Goal: Task Accomplishment & Management: Manage account settings

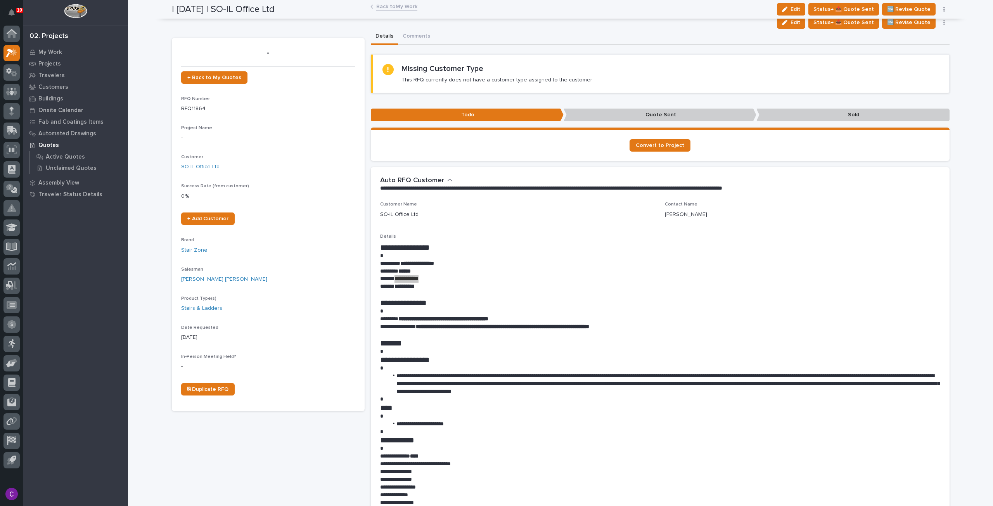
scroll to position [39, 0]
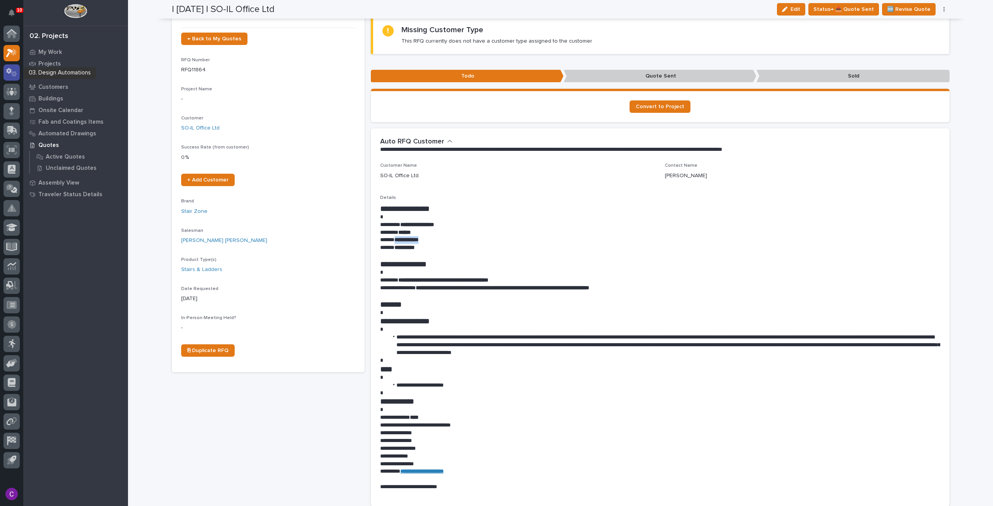
click at [9, 70] on icon at bounding box center [11, 72] width 11 height 9
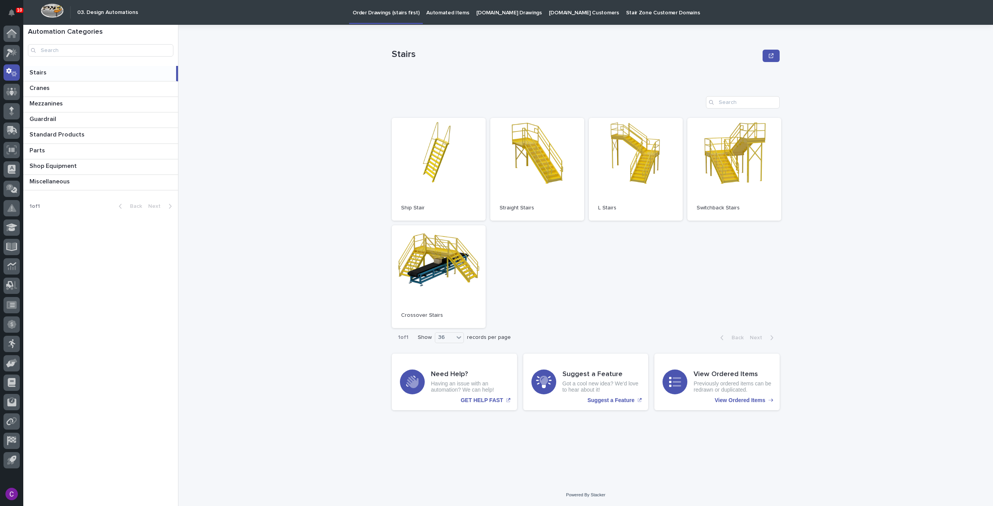
click at [478, 14] on p "[DOMAIN_NAME] Drawings" at bounding box center [510, 8] width 66 height 16
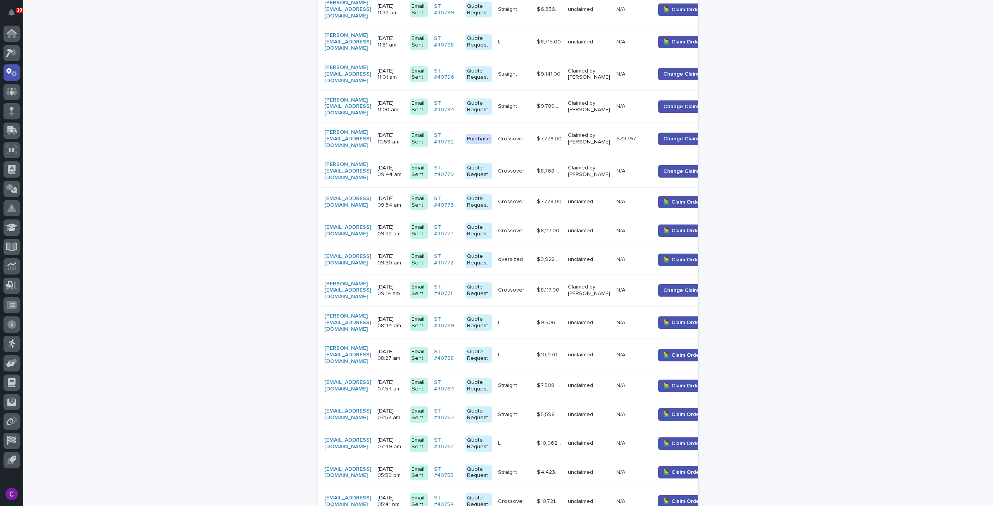
scroll to position [713, 0]
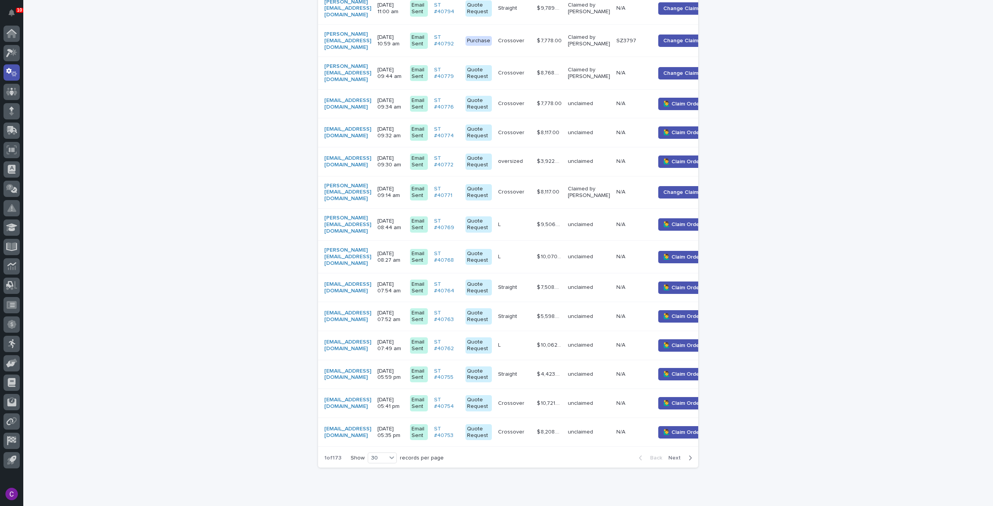
click at [681, 456] on span "Next" at bounding box center [677, 458] width 17 height 5
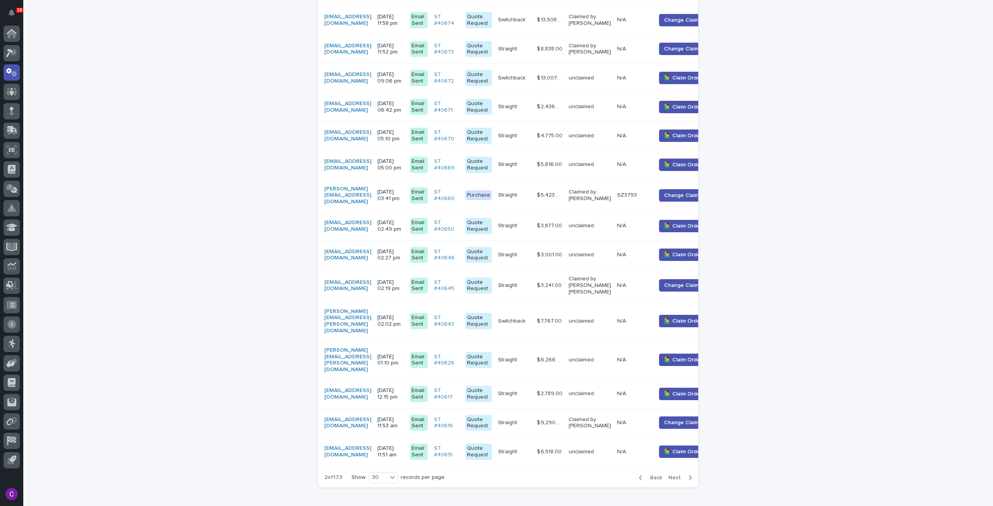
scroll to position [706, 0]
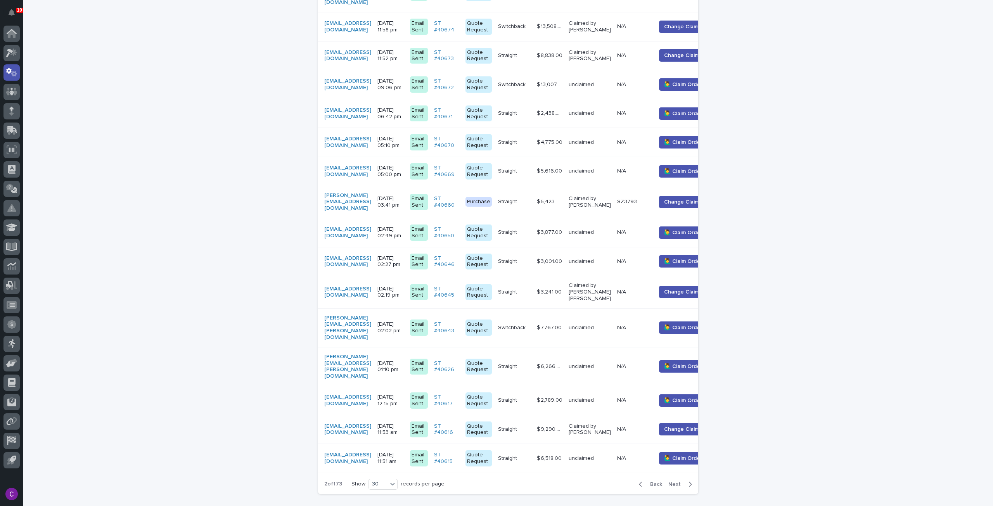
click at [679, 475] on div "Back Next" at bounding box center [666, 484] width 66 height 19
click at [674, 482] on span "Next" at bounding box center [677, 484] width 17 height 5
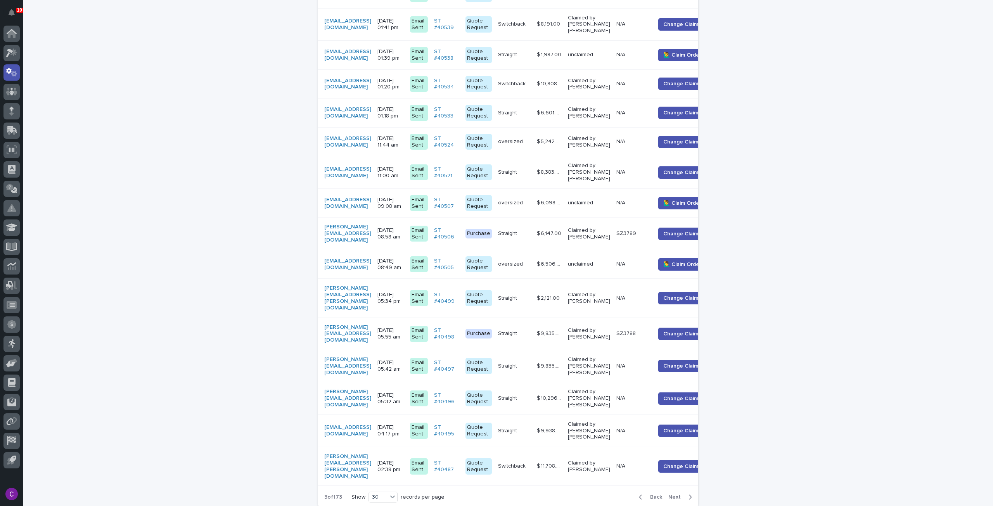
click at [675, 494] on button "Next" at bounding box center [682, 497] width 33 height 7
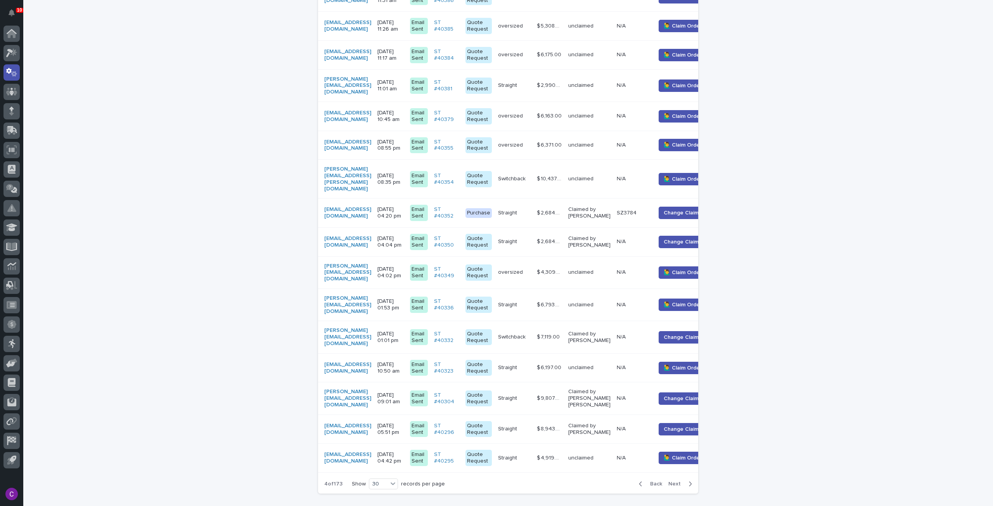
click at [672, 482] on span "Next" at bounding box center [677, 484] width 17 height 5
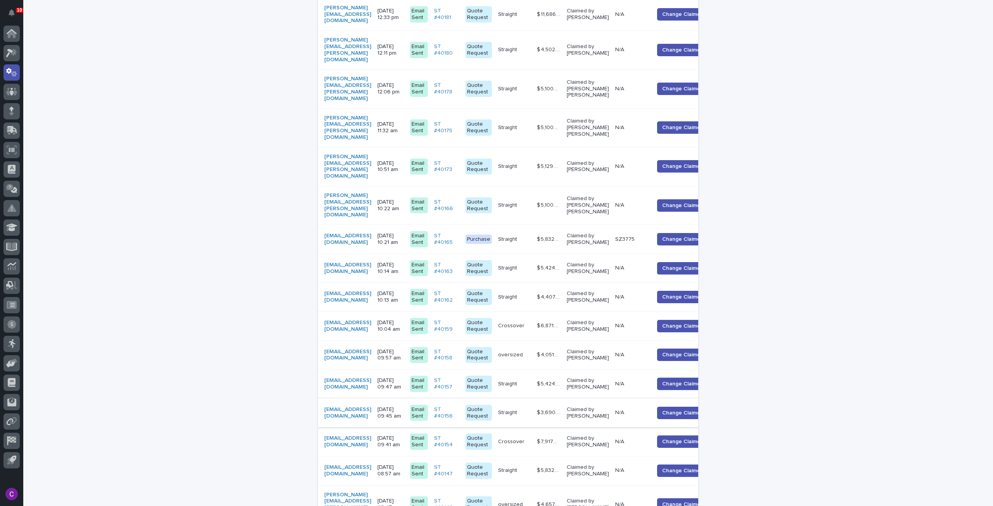
scroll to position [733, 0]
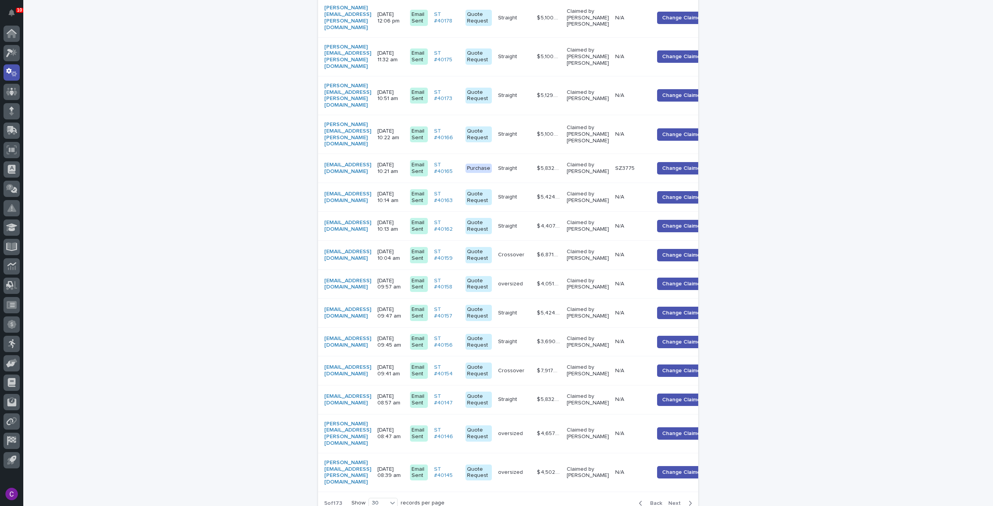
click at [675, 500] on button "Next" at bounding box center [682, 503] width 33 height 7
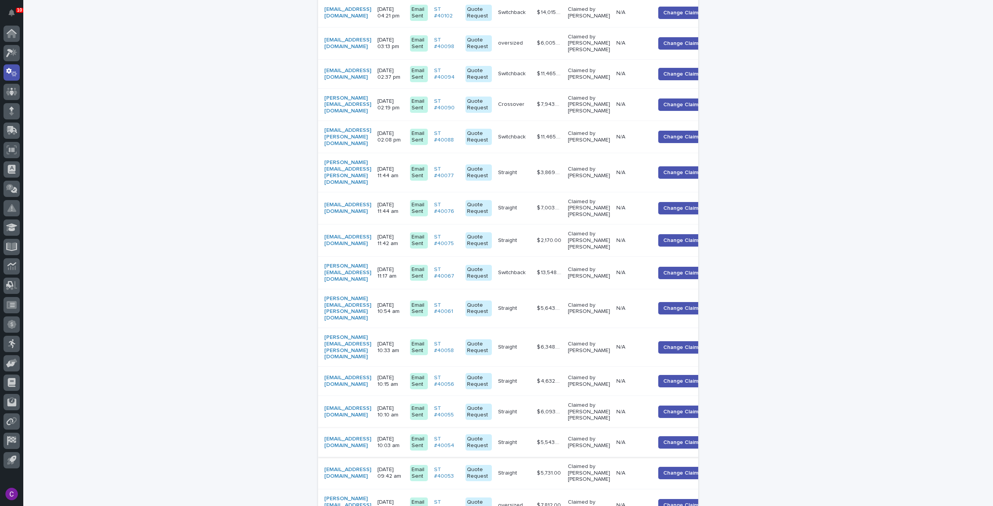
scroll to position [747, 0]
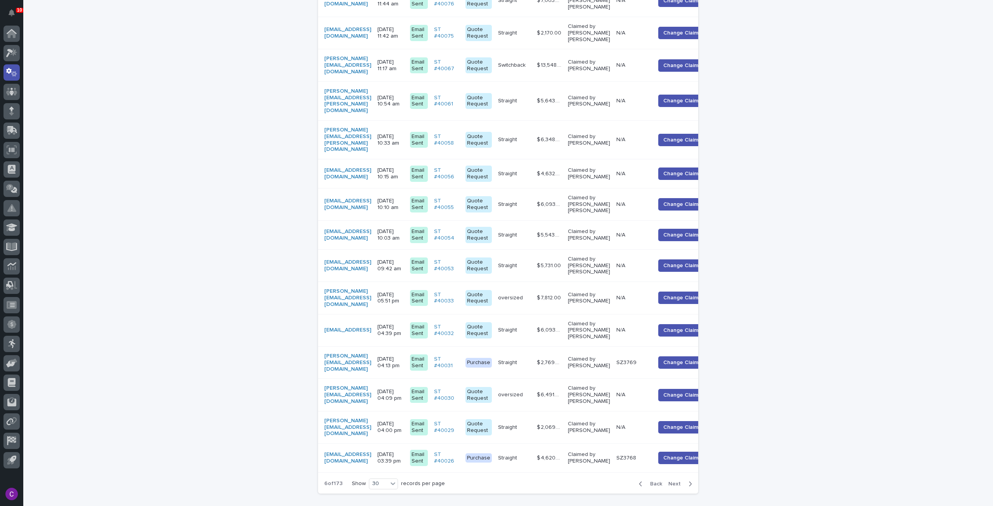
click at [653, 481] on button "Back" at bounding box center [649, 484] width 33 height 7
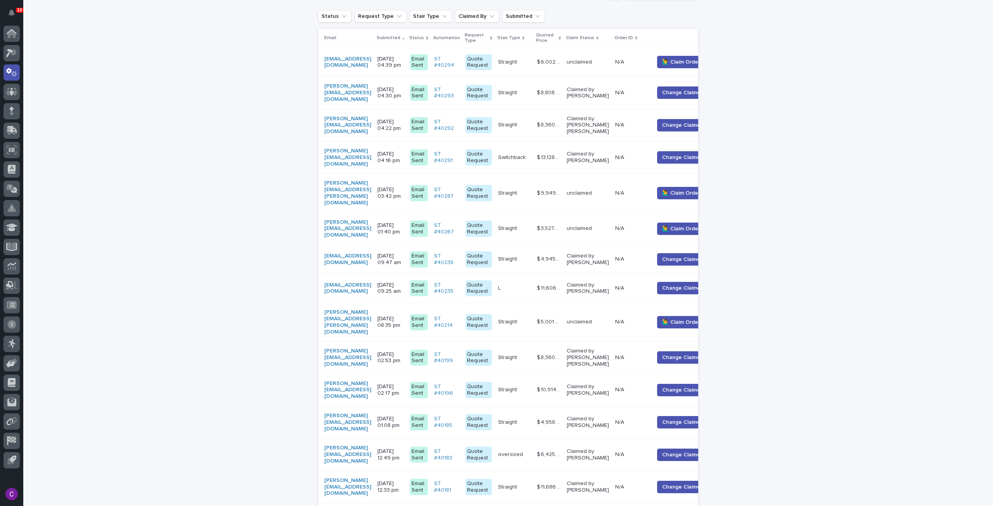
scroll to position [151, 0]
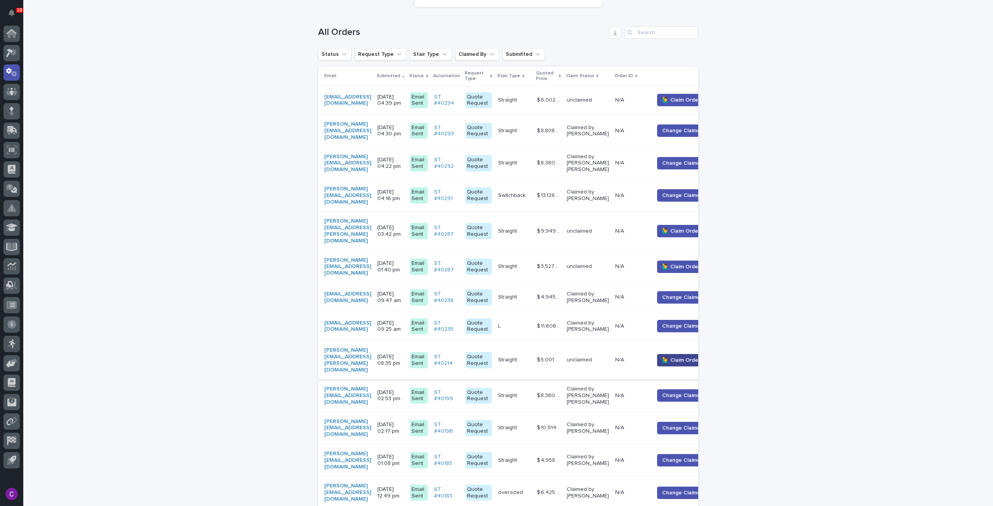
click at [692, 354] on button "🙋‍♂️ Claim Order" at bounding box center [681, 360] width 48 height 12
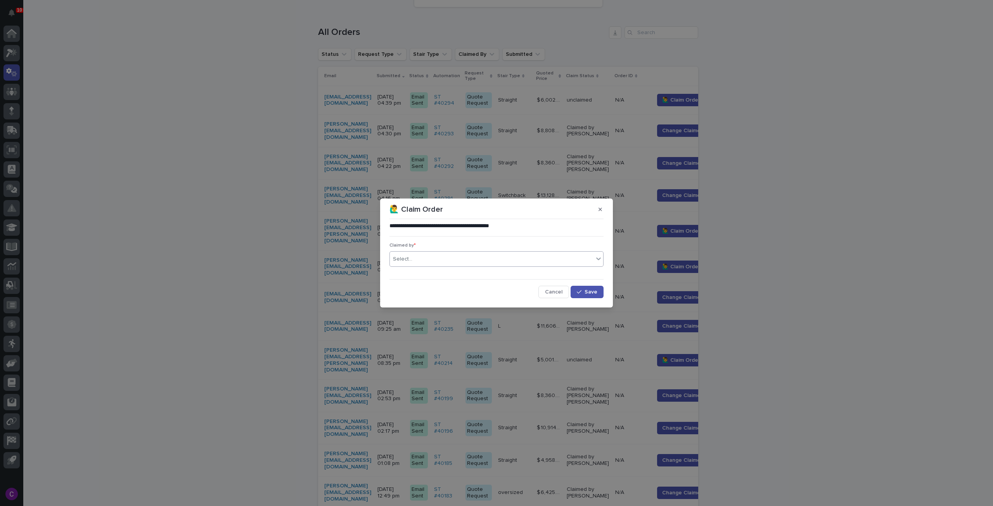
click at [540, 260] on div "Select..." at bounding box center [492, 259] width 204 height 13
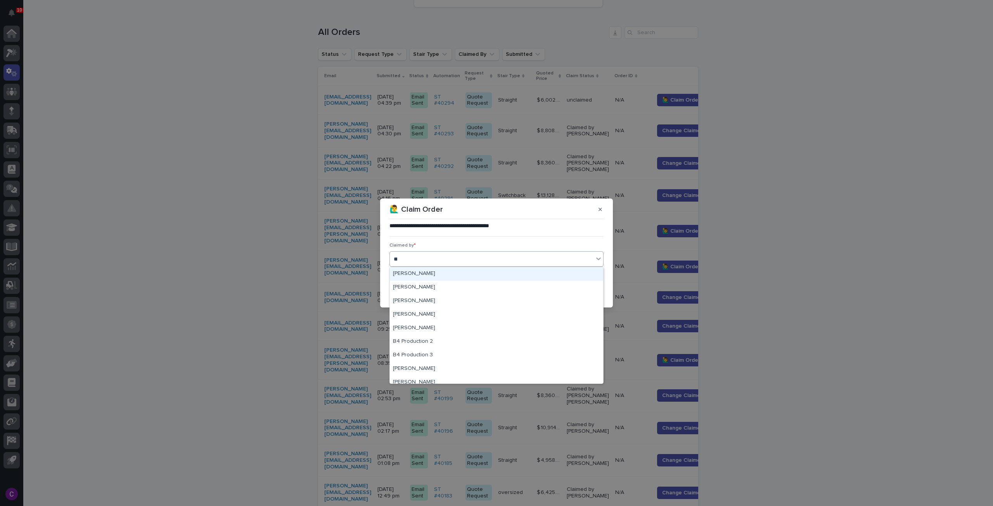
type input "****"
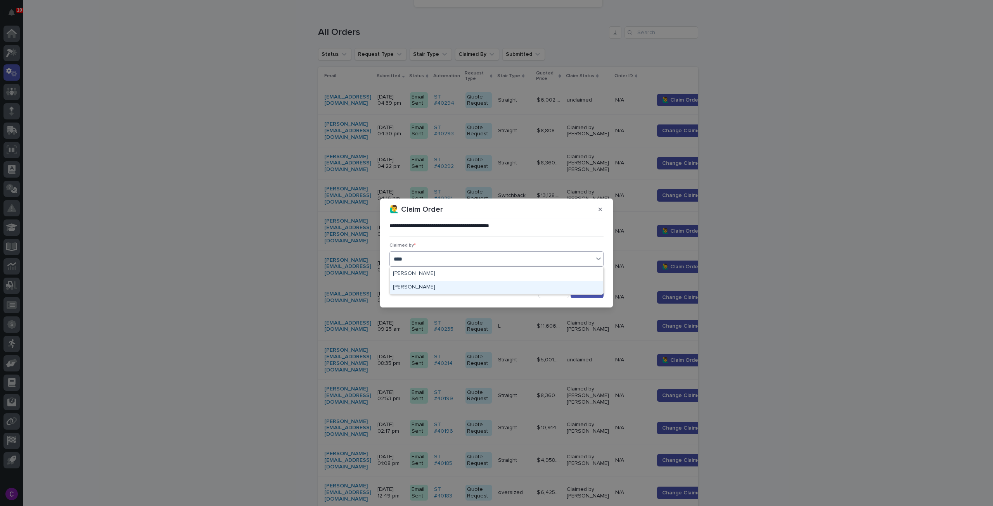
click at [541, 290] on div "[PERSON_NAME]" at bounding box center [496, 288] width 213 height 14
click at [580, 288] on button "Save" at bounding box center [587, 292] width 33 height 12
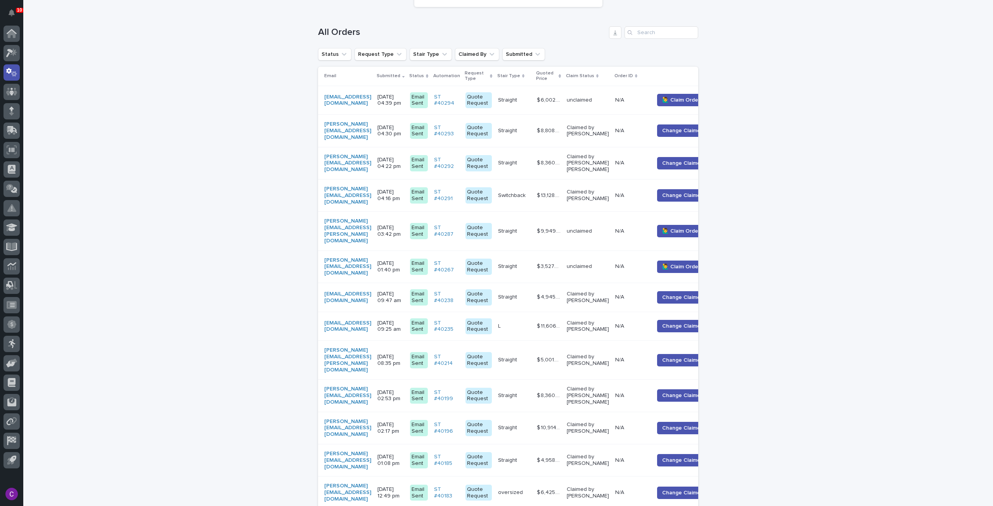
click at [643, 224] on tr "[PERSON_NAME][EMAIL_ADDRESS][PERSON_NAME][DOMAIN_NAME] [DATE] 03:42 pm Email Se…" at bounding box center [519, 231] width 402 height 39
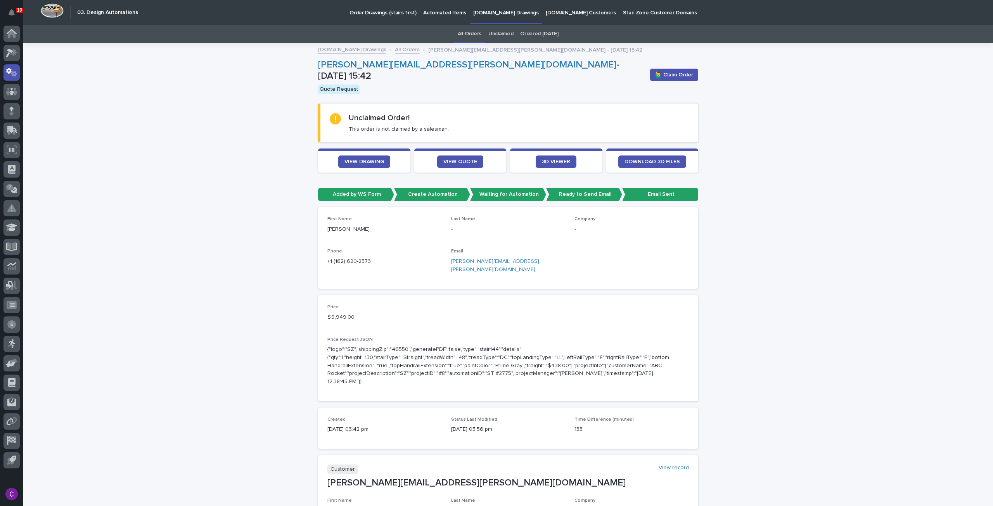
click at [670, 67] on div "🙋‍♂️ Claim Order" at bounding box center [672, 74] width 51 height 31
click at [672, 74] on span "🙋‍♂️ Claim Order" at bounding box center [674, 75] width 38 height 8
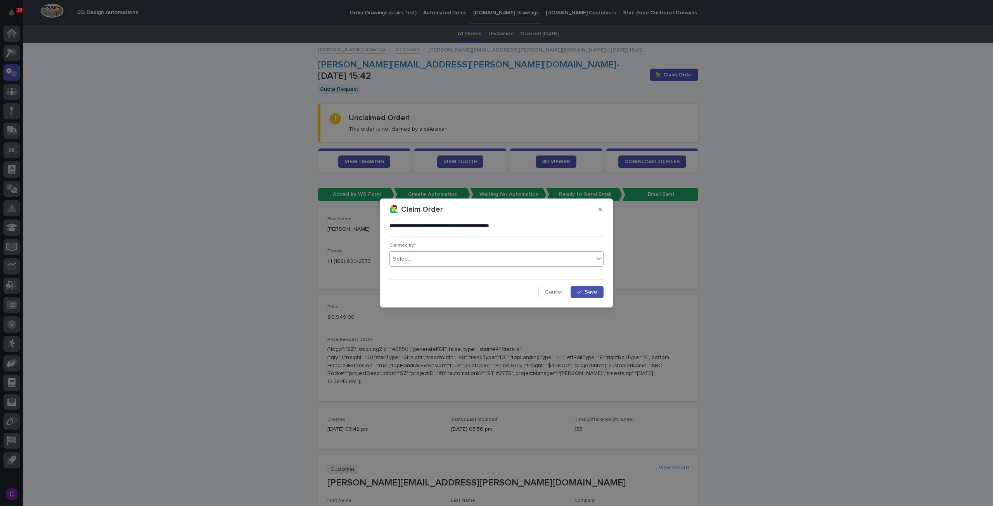
click at [504, 256] on div "Select..." at bounding box center [492, 259] width 204 height 13
type input "******"
click at [503, 271] on div "[PERSON_NAME] [PERSON_NAME]" at bounding box center [496, 274] width 213 height 14
click at [589, 292] on span "Save" at bounding box center [591, 291] width 13 height 5
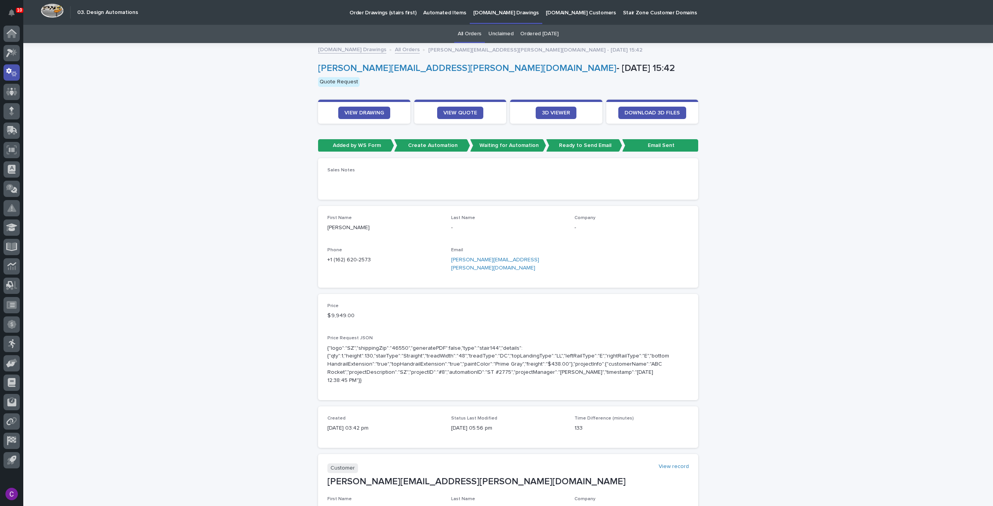
drag, startPoint x: 520, startPoint y: 257, endPoint x: 564, endPoint y: 253, distance: 44.0
click at [563, 253] on div "First Name [PERSON_NAME] Last Name - Company - Phone [PHONE_NUMBER] Email [PERS…" at bounding box center [509, 246] width 362 height 63
drag, startPoint x: 554, startPoint y: 260, endPoint x: 448, endPoint y: 262, distance: 106.3
click at [451, 262] on p "[PERSON_NAME][EMAIL_ADDRESS][PERSON_NAME][DOMAIN_NAME]" at bounding box center [508, 264] width 114 height 16
copy link "[PERSON_NAME][EMAIL_ADDRESS][PERSON_NAME][DOMAIN_NAME]"
